Goal: Information Seeking & Learning: Learn about a topic

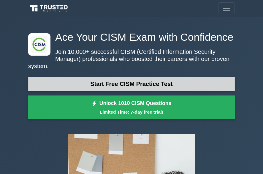
click at [158, 79] on link "Start Free CISM Practice Test" at bounding box center [131, 84] width 207 height 14
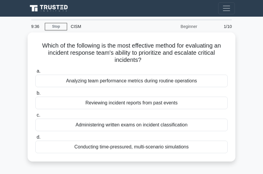
drag, startPoint x: 263, startPoint y: 89, endPoint x: 267, endPoint y: 103, distance: 14.6
click at [263, 103] on html "Register 9:36 Stop CISM" at bounding box center [131, 159] width 263 height 319
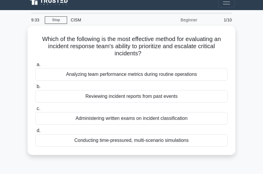
scroll to position [6, 0]
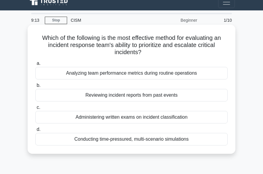
click at [139, 141] on div "Conducting time-pressured, multi-scenario simulations" at bounding box center [131, 139] width 193 height 12
click at [35, 131] on input "d. Conducting time-pressured, multi-scenario simulations" at bounding box center [35, 130] width 0 height 4
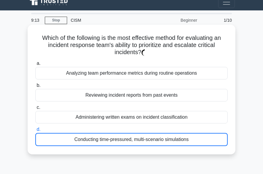
scroll to position [0, 0]
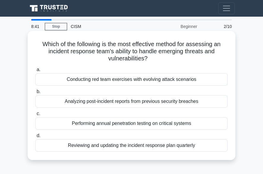
click at [118, 82] on div "Conducting red team exercises with evolving attack scenarios" at bounding box center [131, 79] width 193 height 12
click at [35, 72] on input "a. Conducting red team exercises with evolving attack scenarios" at bounding box center [35, 70] width 0 height 4
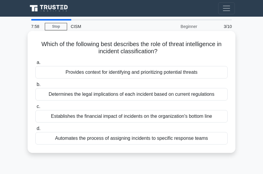
click at [122, 74] on div "Provides context for identifying and prioritizing potential threats" at bounding box center [131, 72] width 193 height 12
click at [35, 65] on input "a. Provides context for identifying and prioritizing potential threats" at bounding box center [35, 63] width 0 height 4
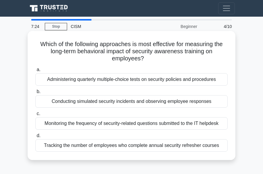
click at [114, 103] on div "Conducting simulated security incidents and observing employee responses" at bounding box center [131, 101] width 193 height 12
click at [35, 94] on input "b. Conducting simulated security incidents and observing employee responses" at bounding box center [35, 92] width 0 height 4
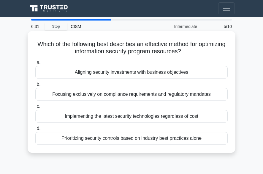
click at [121, 94] on div "Focusing exclusively on compliance requirements and regulatory mandates" at bounding box center [131, 94] width 193 height 12
click at [35, 87] on input "b. Focusing exclusively on compliance requirements and regulatory mandates" at bounding box center [35, 85] width 0 height 4
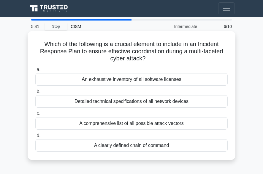
click at [157, 145] on div "A clearly defined chain of command" at bounding box center [131, 145] width 193 height 12
click at [35, 138] on input "d. A clearly defined chain of command" at bounding box center [35, 136] width 0 height 4
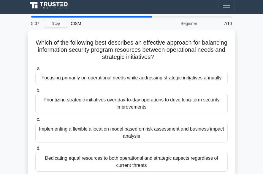
scroll to position [2, 0]
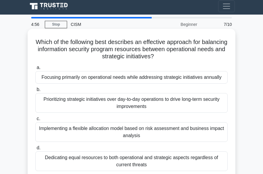
click at [129, 163] on div "Dedicating equal resources to both operational and strategic aspects regardless…" at bounding box center [131, 161] width 193 height 20
click at [35, 150] on input "d. Dedicating equal resources to both operational and strategic aspects regardl…" at bounding box center [35, 148] width 0 height 4
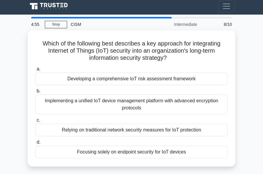
scroll to position [0, 0]
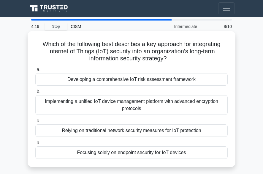
click at [137, 105] on div "Implementing a unified IoT device management platform with advanced encryption …" at bounding box center [131, 105] width 193 height 20
click at [35, 94] on input "b. Implementing a unified IoT device management platform with advanced encrypti…" at bounding box center [35, 92] width 0 height 4
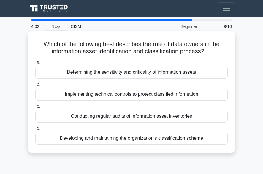
click at [112, 74] on div "Determining the sensitivity and criticality of information assets" at bounding box center [131, 72] width 193 height 12
click at [35, 65] on input "a. Determining the sensitivity and criticality of information assets" at bounding box center [35, 63] width 0 height 4
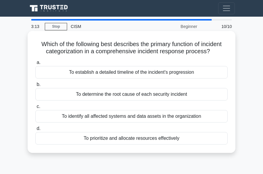
click at [127, 117] on div "To identify all affected systems and data assets in the organization" at bounding box center [131, 116] width 193 height 12
click at [35, 109] on input "c. To identify all affected systems and data assets in the organization" at bounding box center [35, 107] width 0 height 4
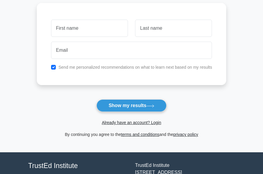
scroll to position [78, 0]
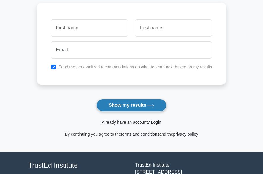
click at [147, 110] on button "Show my results" at bounding box center [132, 105] width 70 height 12
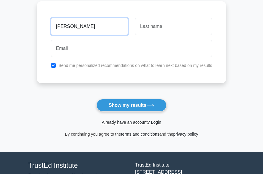
type input "[PERSON_NAME]"
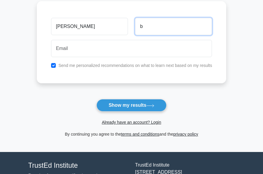
type input "b"
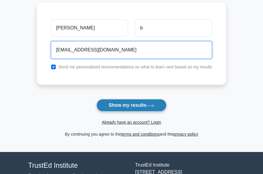
type input "[EMAIL_ADDRESS][DOMAIN_NAME]"
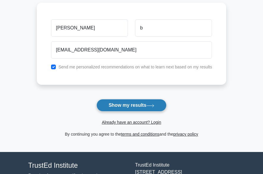
click at [125, 101] on button "Show my results" at bounding box center [132, 105] width 70 height 12
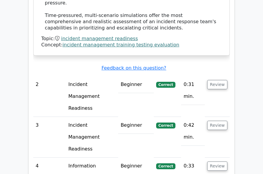
scroll to position [882, 0]
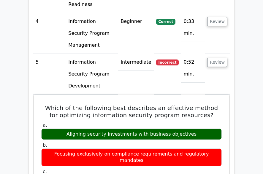
scroll to position [1024, 0]
